Goal: Information Seeking & Learning: Learn about a topic

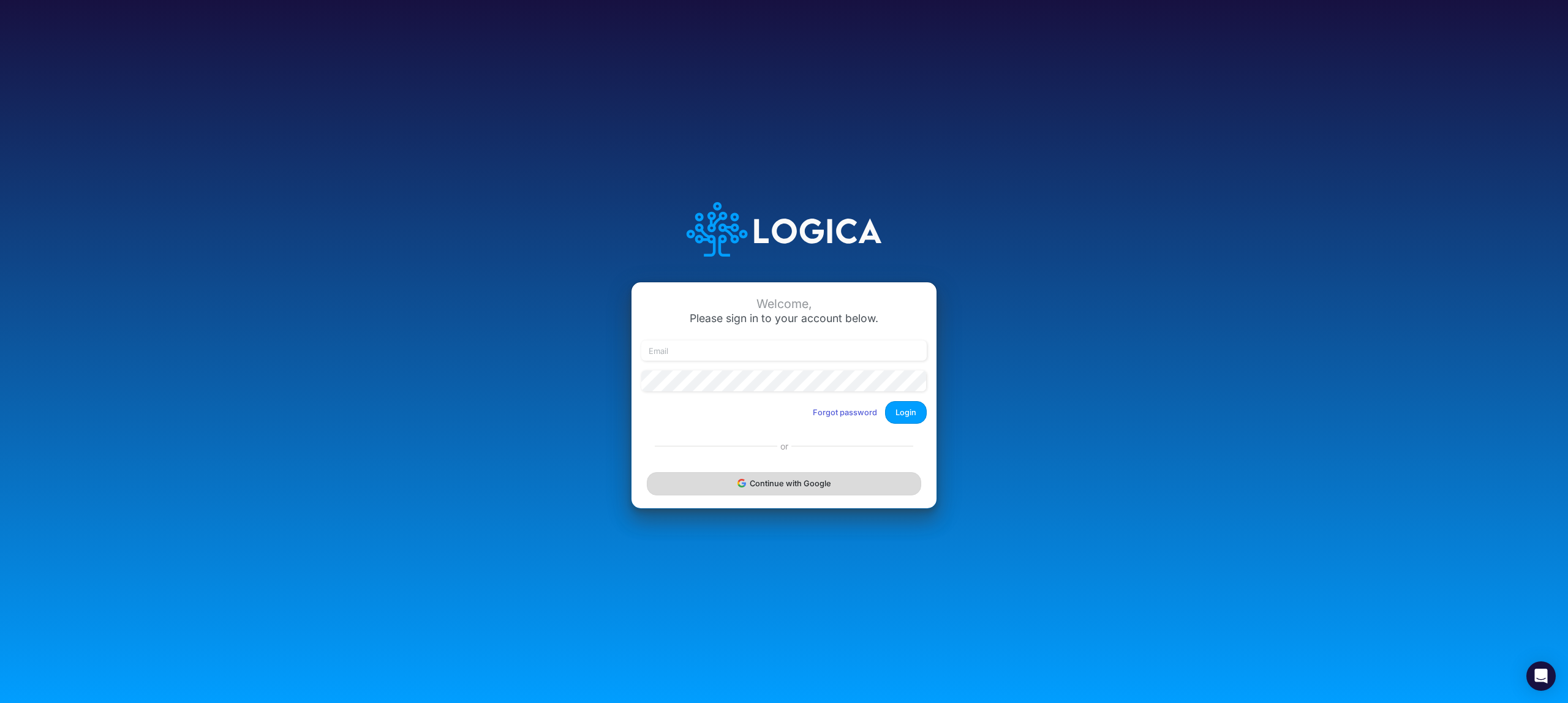
click at [755, 485] on button "Continue with Google" at bounding box center [784, 483] width 275 height 22
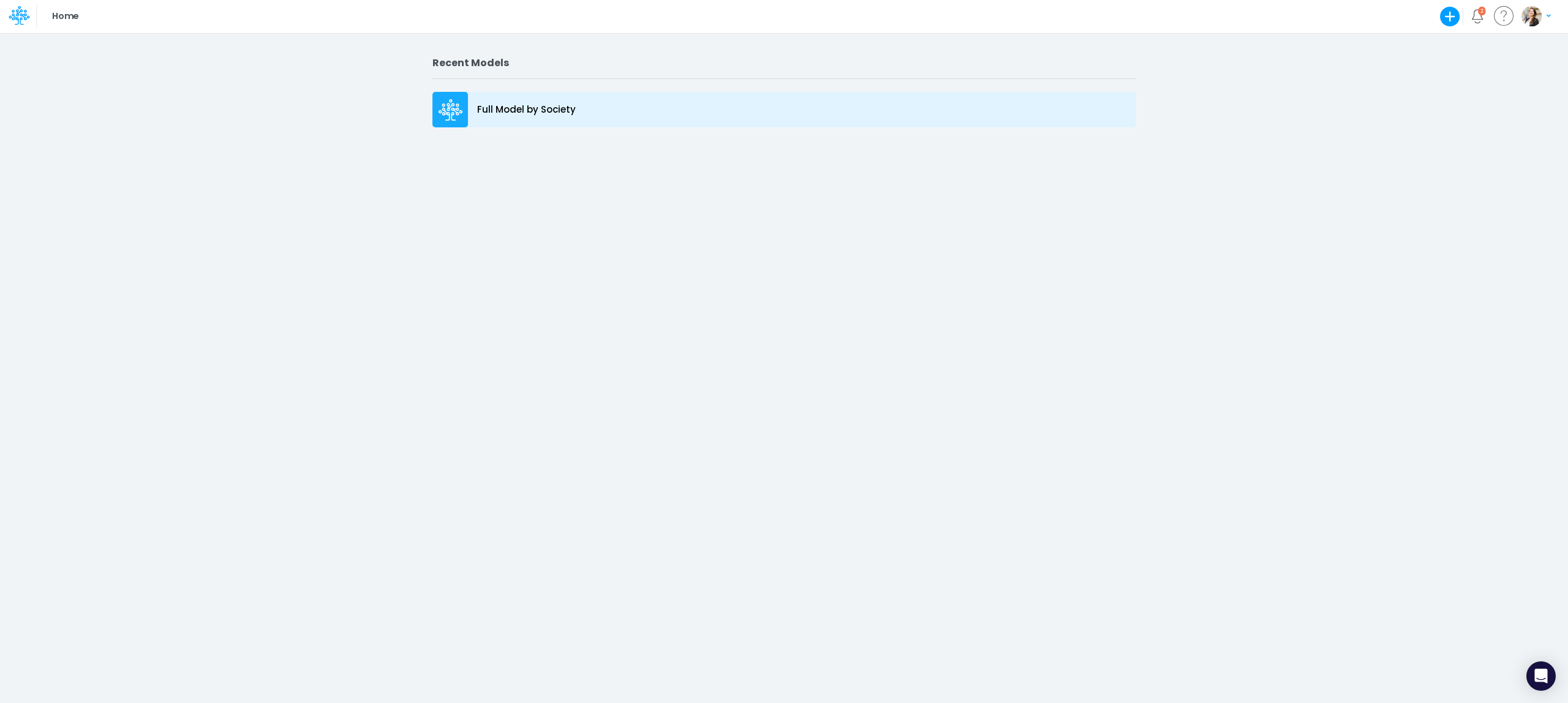
click at [554, 108] on p "Full Model by Society" at bounding box center [527, 110] width 99 height 15
